Goal: Communication & Community: Connect with others

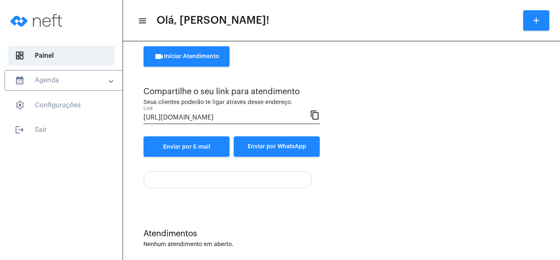
scroll to position [44, 0]
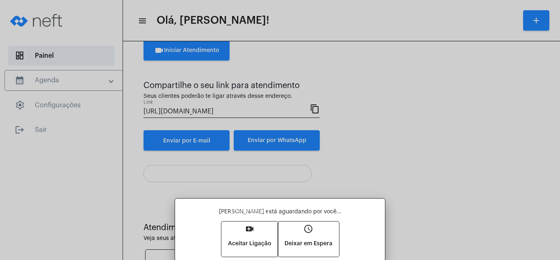
click at [244, 228] on button "video_call Aceitar Ligação" at bounding box center [249, 239] width 57 height 35
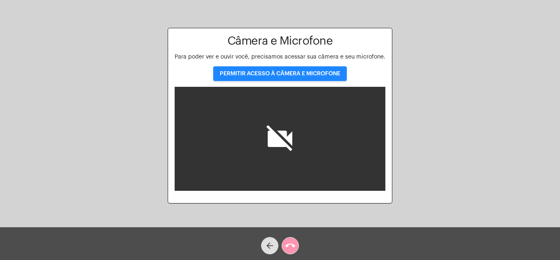
click at [287, 71] on span "PERMITIR ACESSO À CÂMERA E MICROFONE" at bounding box center [280, 74] width 121 height 6
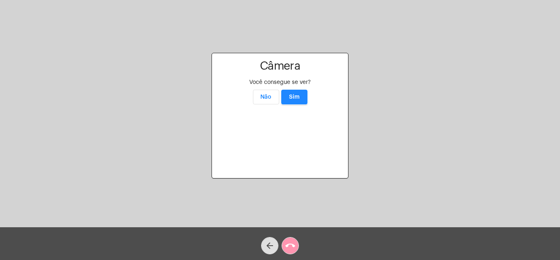
click at [296, 90] on button "Sim" at bounding box center [294, 97] width 26 height 15
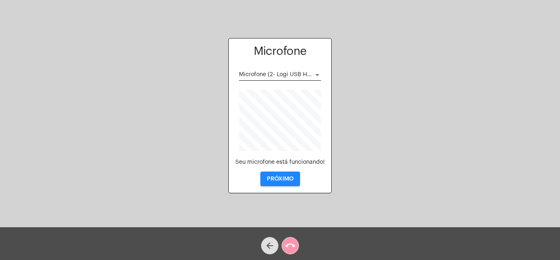
click at [286, 177] on span "PRÓXIMO" at bounding box center [280, 179] width 27 height 6
